Goal: Task Accomplishment & Management: Manage account settings

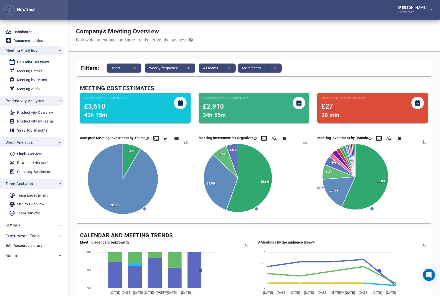
click at [28, 185] on span "Team Analytics" at bounding box center [19, 184] width 27 height 7
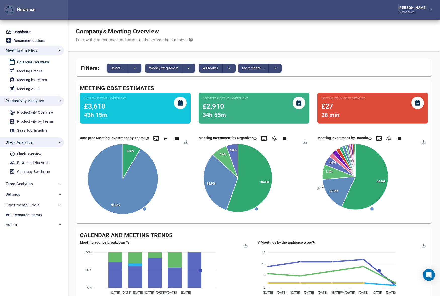
click at [34, 143] on span "Slack Analytics" at bounding box center [34, 142] width 56 height 7
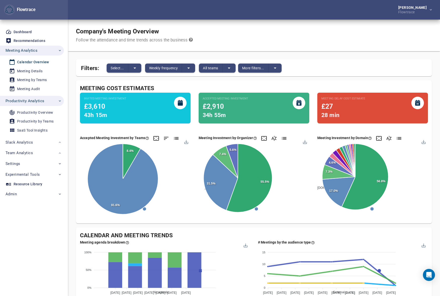
click at [35, 101] on span "Productivity Analytics" at bounding box center [25, 101] width 39 height 7
click at [166, 67] on span "Weekly frequency" at bounding box center [163, 68] width 29 height 6
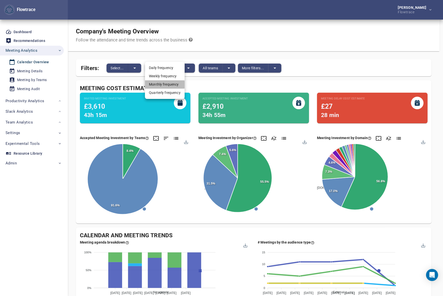
click at [165, 85] on li "Monthly frequency" at bounding box center [165, 84] width 40 height 8
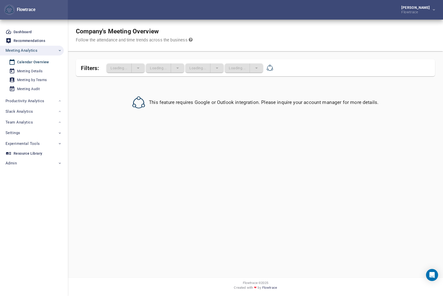
click at [295, 23] on div "Company's Meeting Overview Follow the attendance and time trends across the bus…" at bounding box center [255, 36] width 375 height 32
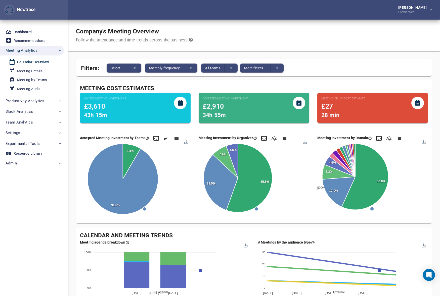
click at [258, 10] on div "Petri Lehtonen Flowtrace" at bounding box center [254, 10] width 372 height 20
click at [317, 17] on div "Petri Lehtonen Flowtrace" at bounding box center [254, 10] width 372 height 20
click at [249, 16] on div "Petri Lehtonen Flowtrace" at bounding box center [254, 10] width 372 height 20
click at [197, 16] on div "Petri Lehtonen Flowtrace" at bounding box center [254, 10] width 372 height 20
click at [259, 44] on div "Company's Meeting Overview Follow the attendance and time trends across the bus…" at bounding box center [254, 36] width 372 height 32
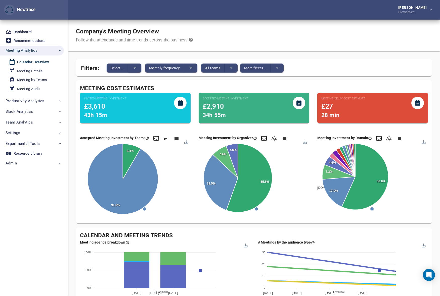
click at [130, 67] on button "split button" at bounding box center [134, 68] width 13 height 9
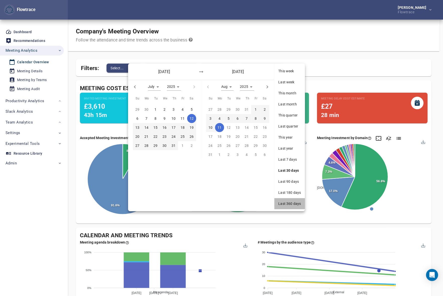
click at [291, 202] on span "Last 360 days" at bounding box center [289, 203] width 23 height 5
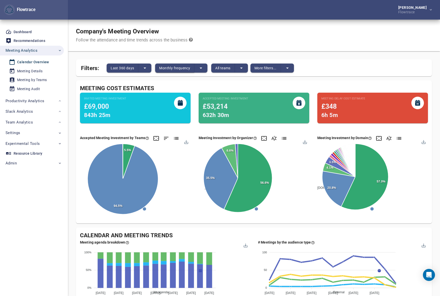
click at [168, 69] on span "Monthly frequency" at bounding box center [174, 68] width 31 height 6
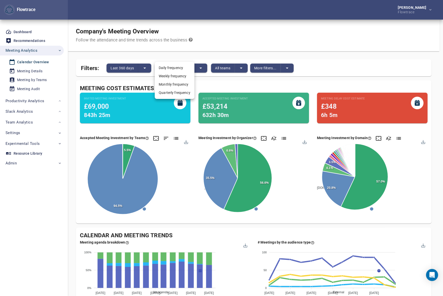
click at [214, 40] on div at bounding box center [221, 148] width 443 height 296
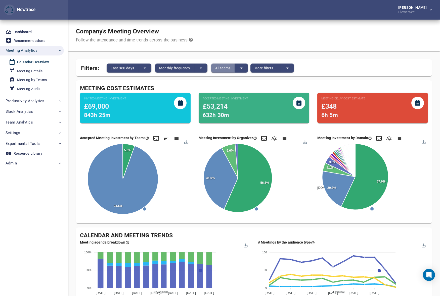
click at [226, 68] on span "All teams" at bounding box center [222, 68] width 15 height 6
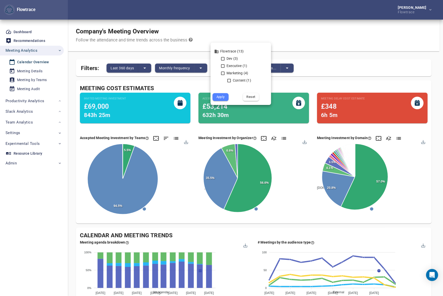
click at [233, 32] on div at bounding box center [221, 148] width 443 height 296
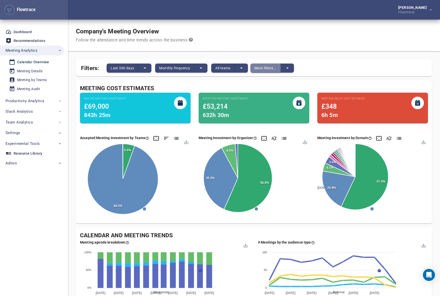
click at [265, 70] on span "More filters..." at bounding box center [265, 68] width 22 height 6
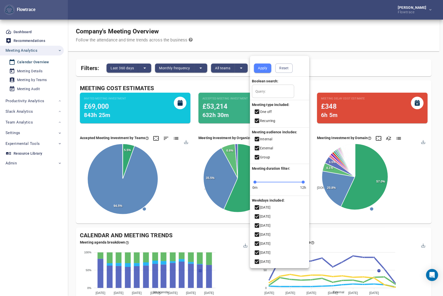
click at [259, 35] on div at bounding box center [221, 148] width 443 height 296
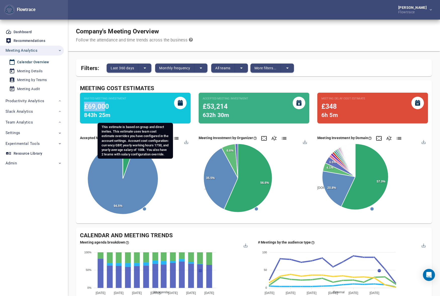
drag, startPoint x: 85, startPoint y: 106, endPoint x: 105, endPoint y: 106, distance: 19.3
click at [105, 106] on span "£69,000" at bounding box center [96, 107] width 25 height 8
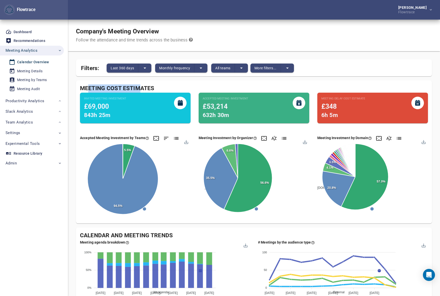
drag, startPoint x: 88, startPoint y: 87, endPoint x: 138, endPoint y: 87, distance: 50.2
click at [138, 87] on div "Meeting Cost Estimates" at bounding box center [254, 88] width 348 height 8
drag, startPoint x: 147, startPoint y: 87, endPoint x: 106, endPoint y: 80, distance: 42.0
click at [93, 86] on div "Meeting Cost Estimates" at bounding box center [254, 88] width 348 height 8
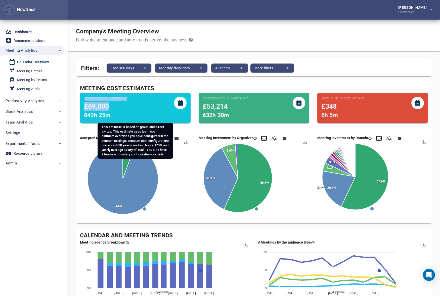
drag, startPoint x: 88, startPoint y: 100, endPoint x: 124, endPoint y: 103, distance: 35.8
click at [124, 103] on div "Invited Meeting Investment £69,000 843h 25m" at bounding box center [105, 108] width 42 height 23
click at [125, 98] on small "Invited Meeting Investment" at bounding box center [105, 99] width 42 height 4
drag, startPoint x: 110, startPoint y: 98, endPoint x: 106, endPoint y: 98, distance: 4.3
click at [107, 98] on small "Invited Meeting Investment" at bounding box center [105, 99] width 42 height 4
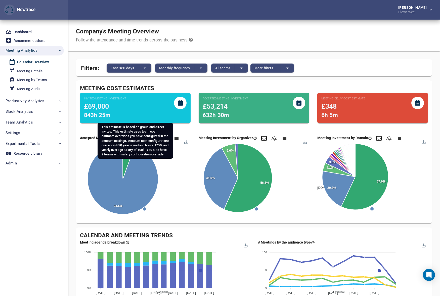
click at [106, 98] on small "Invited Meeting Investment" at bounding box center [105, 99] width 42 height 4
drag, startPoint x: 84, startPoint y: 107, endPoint x: 118, endPoint y: 119, distance: 36.4
click at [118, 119] on div "Invited Meeting Investment £69,000 843h 25m" at bounding box center [105, 108] width 42 height 23
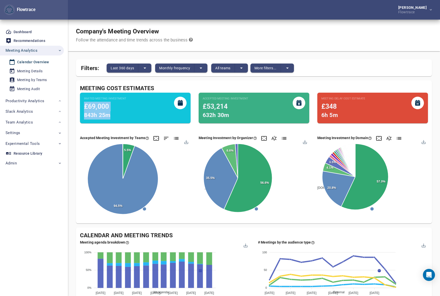
click at [274, 34] on div "Company's Meeting Overview Follow the attendance and time trends across the bus…" at bounding box center [254, 36] width 372 height 32
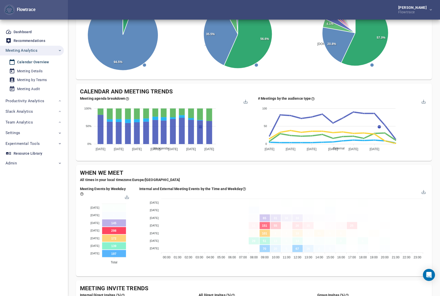
scroll to position [160, 0]
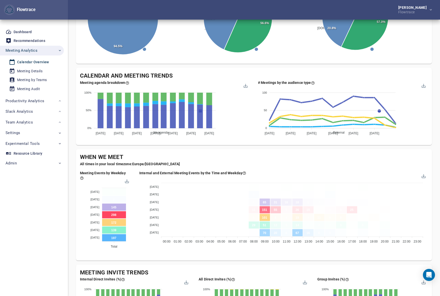
click at [256, 148] on div "Company's Meeting Overview Follow the attendance and time trends across the bus…" at bounding box center [254, 177] width 356 height 634
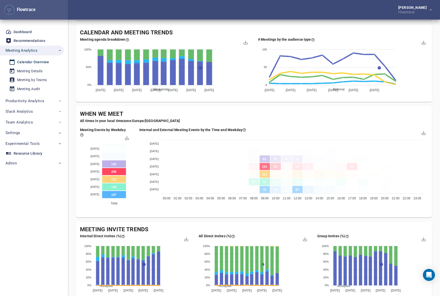
scroll to position [213, 0]
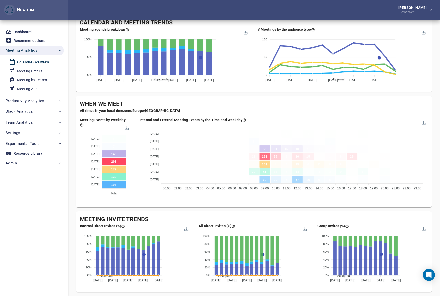
click at [259, 92] on div "Company's Meeting Overview Follow the attendance and time trends across the bus…" at bounding box center [254, 124] width 356 height 634
click at [334, 94] on div "Company's Meeting Overview Follow the attendance and time trends across the bus…" at bounding box center [254, 124] width 356 height 634
click at [280, 209] on div "Company's Meeting Overview Follow the attendance and time trends across the bus…" at bounding box center [254, 124] width 356 height 634
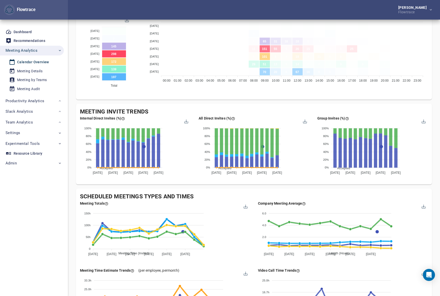
scroll to position [373, 0]
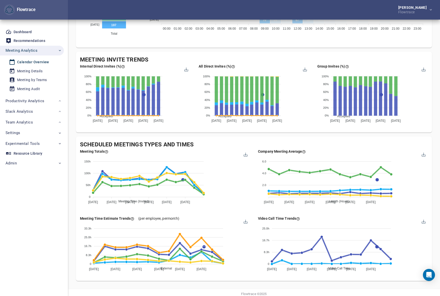
click at [233, 206] on div "Meeting Time (Invited) Meeting Time (HI) Meeting Time (LO) # Meetings 150h 150h…" at bounding box center [165, 181] width 170 height 54
click at [248, 137] on div "Scheduled Meetings Types and Times Meeting Totals Meeting Time (Invited) Meetin…" at bounding box center [254, 209] width 356 height 144
click at [35, 131] on span "Settings" at bounding box center [34, 133] width 56 height 7
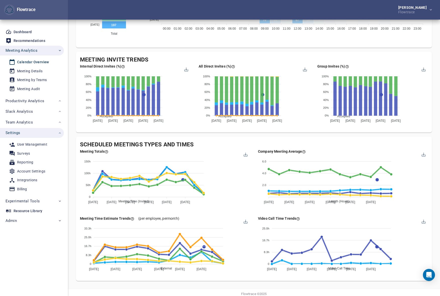
click at [29, 171] on div "Account Settings" at bounding box center [31, 171] width 28 height 6
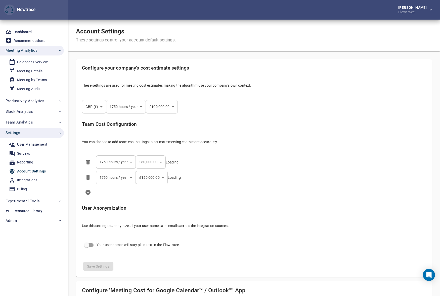
click at [255, 118] on div "Team Cost Configuration You can choose to add team cost settings to estimate me…" at bounding box center [254, 135] width 352 height 35
select select "***"
click at [321, 152] on ul "**********" at bounding box center [254, 176] width 352 height 49
click at [312, 192] on li at bounding box center [254, 192] width 352 height 14
click at [243, 171] on li "**********" at bounding box center [254, 178] width 352 height 16
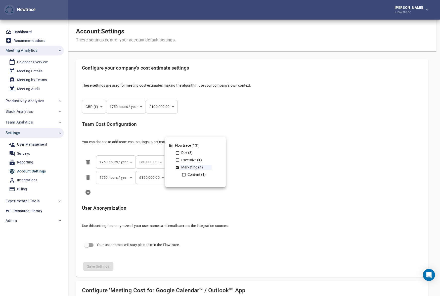
click at [179, 163] on body "Flowtrace Petri Lehtonen Flowtrace Flowtrace Dashboard Recommendations Meeting …" at bounding box center [220, 148] width 440 height 296
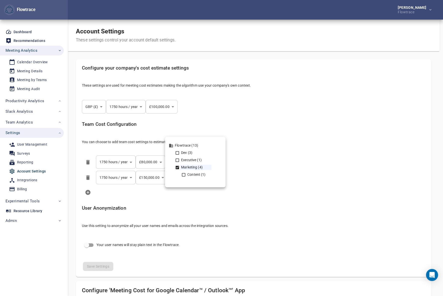
click at [389, 159] on div at bounding box center [221, 148] width 443 height 296
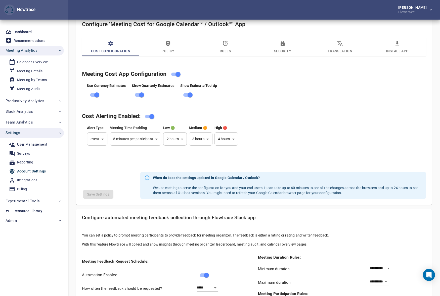
scroll to position [213, 0]
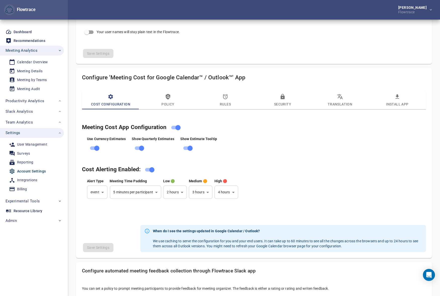
click at [281, 47] on div "Save Settings" at bounding box center [254, 51] width 352 height 21
click at [167, 98] on icon "button" at bounding box center [168, 97] width 5 height 6
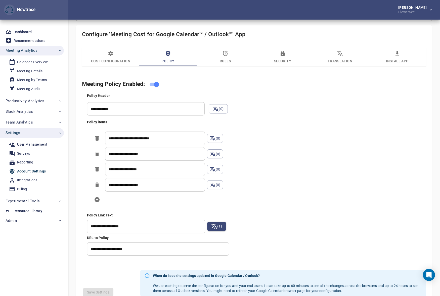
scroll to position [266, 0]
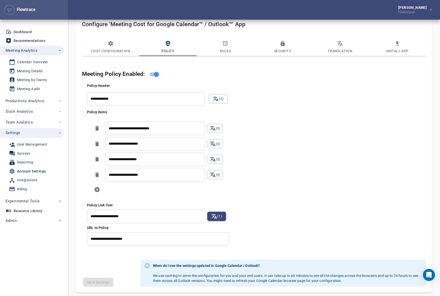
click at [263, 172] on div "**********" at bounding box center [259, 164] width 346 height 165
click at [222, 44] on icon "button" at bounding box center [225, 43] width 6 height 6
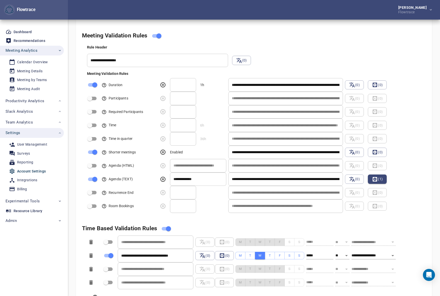
scroll to position [320, 0]
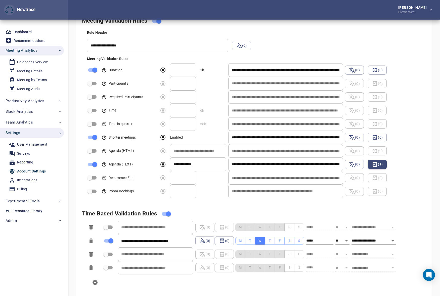
click at [324, 45] on div "**********" at bounding box center [259, 113] width 348 height 170
click at [347, 36] on div "Rule Header" at bounding box center [259, 32] width 348 height 9
click at [354, 33] on div "Rule Header" at bounding box center [257, 32] width 340 height 5
